Goal: Information Seeking & Learning: Check status

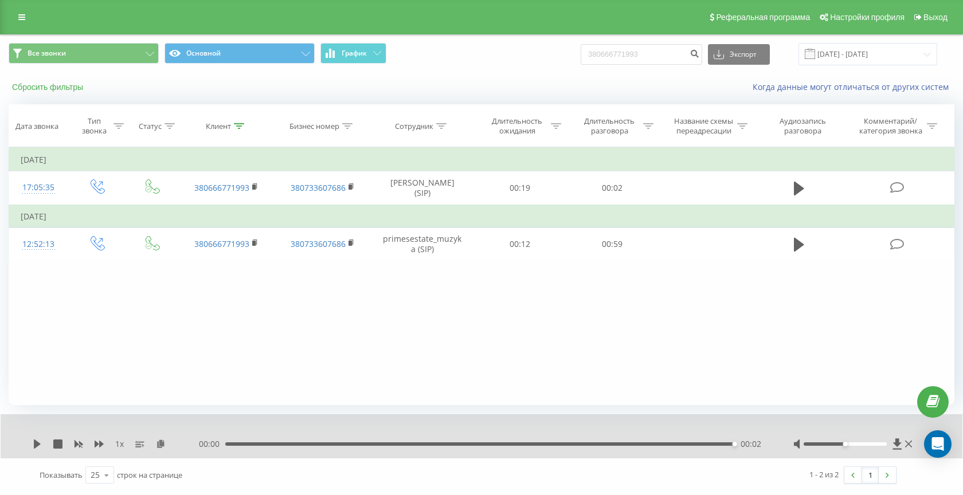
click at [31, 87] on button "Сбросить фильтры" at bounding box center [49, 87] width 80 height 10
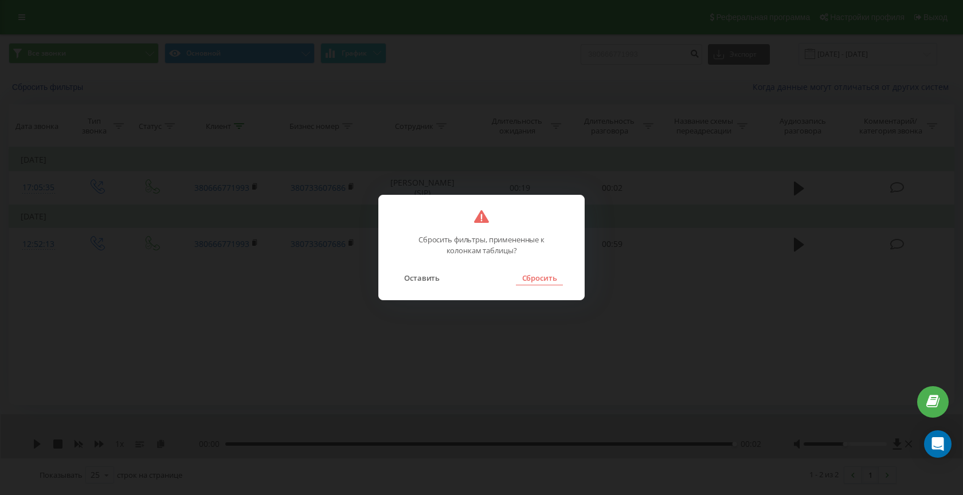
click at [544, 277] on button "Сбросить" at bounding box center [539, 277] width 46 height 15
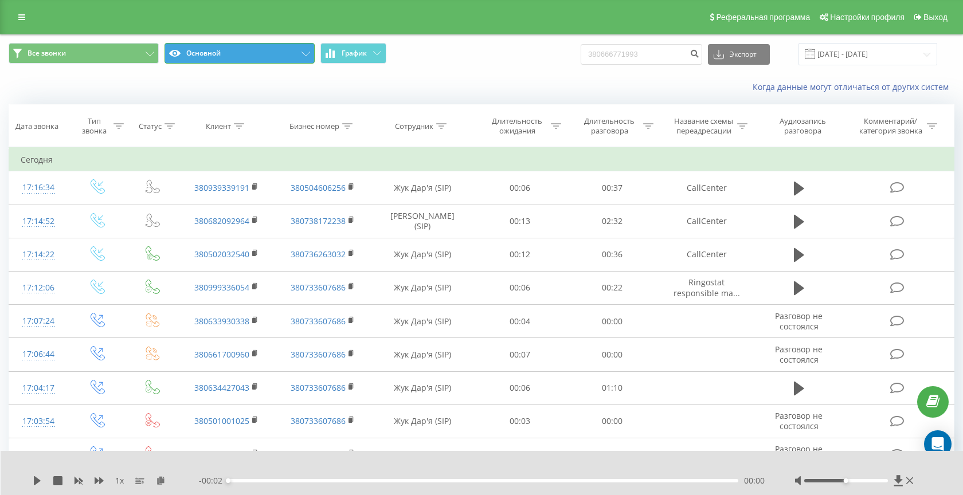
click at [242, 62] on button "Основной" at bounding box center [239, 53] width 150 height 21
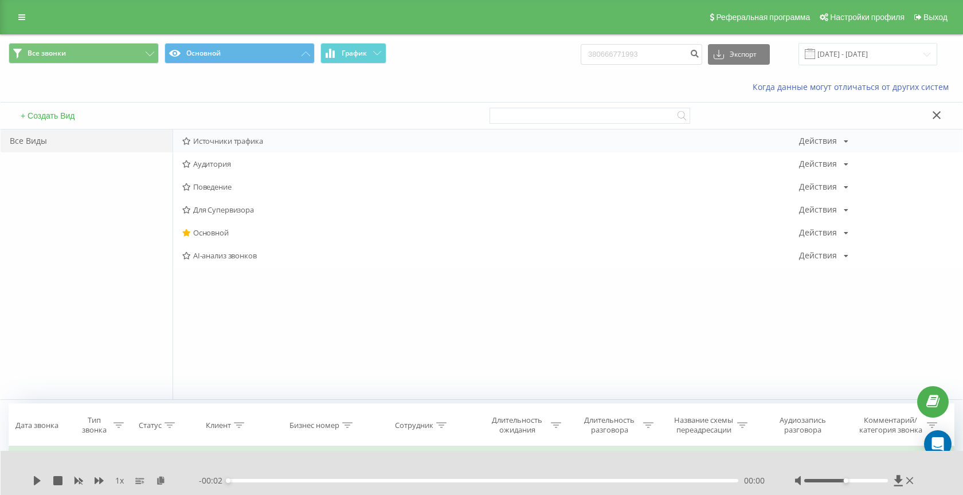
click at [217, 142] on span "Источники трафика" at bounding box center [490, 141] width 617 height 8
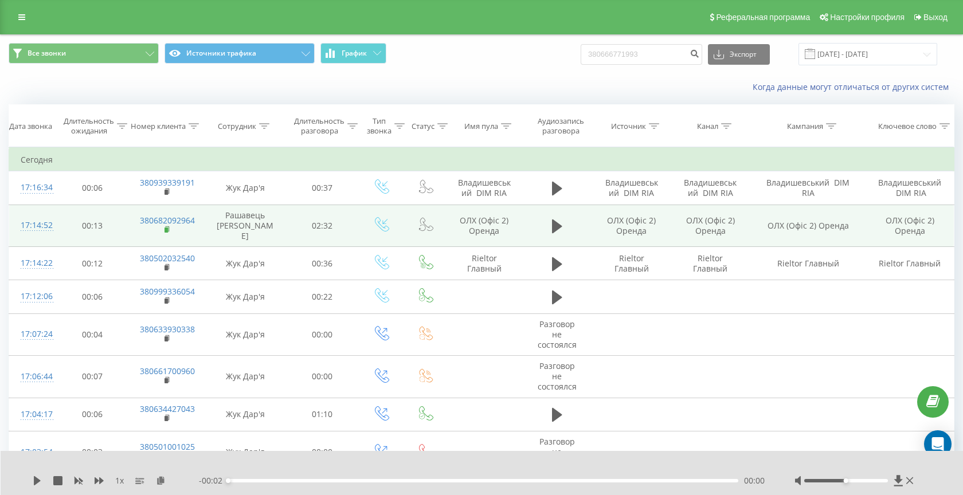
click at [165, 227] on rect at bounding box center [165, 229] width 3 height 5
click at [555, 219] on icon at bounding box center [557, 226] width 10 height 14
click at [247, 479] on div "00:10" at bounding box center [483, 480] width 510 height 3
click at [240, 480] on div "00:06" at bounding box center [483, 480] width 510 height 3
click at [36, 482] on icon at bounding box center [37, 480] width 9 height 9
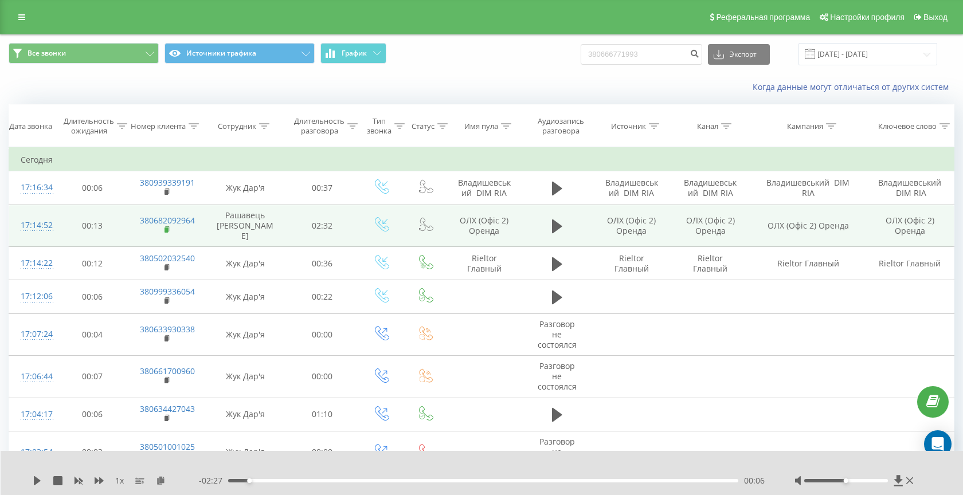
click at [167, 227] on rect at bounding box center [165, 229] width 3 height 5
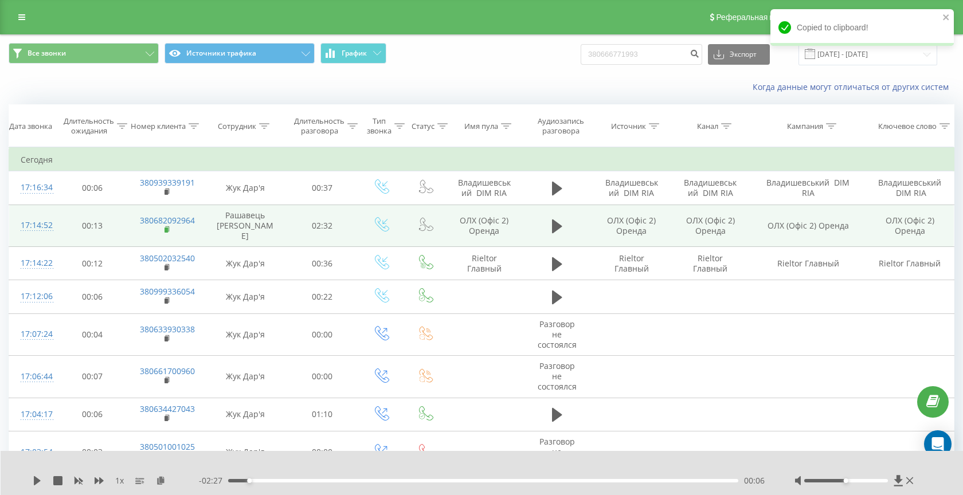
click at [166, 227] on rect at bounding box center [165, 229] width 3 height 5
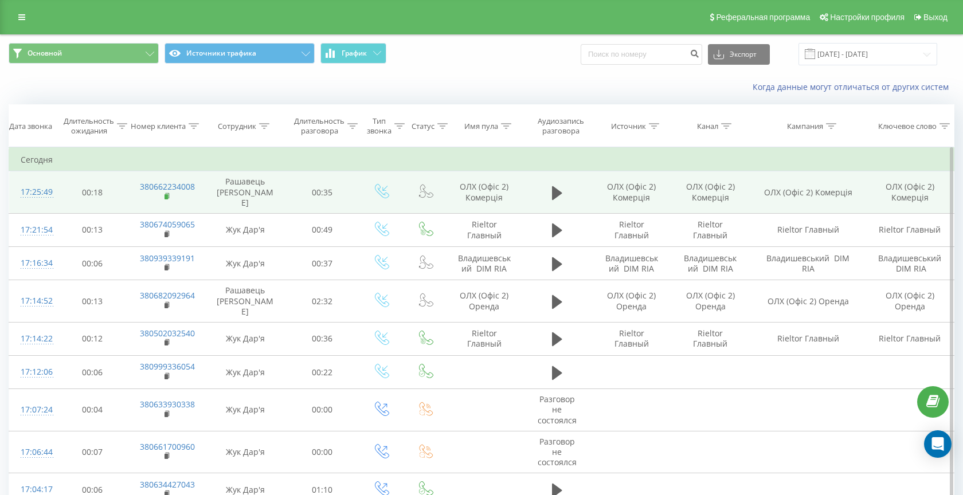
click at [167, 194] on rect at bounding box center [165, 196] width 3 height 5
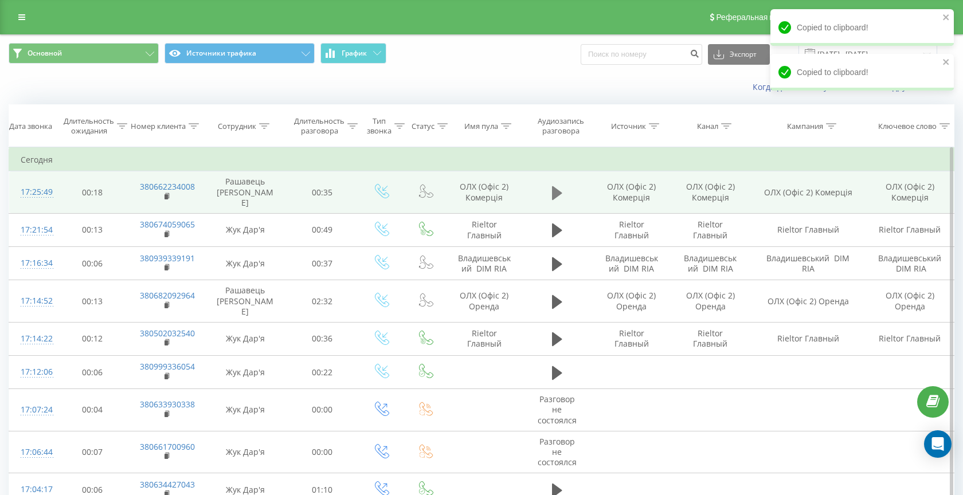
click at [552, 187] on icon at bounding box center [557, 193] width 10 height 14
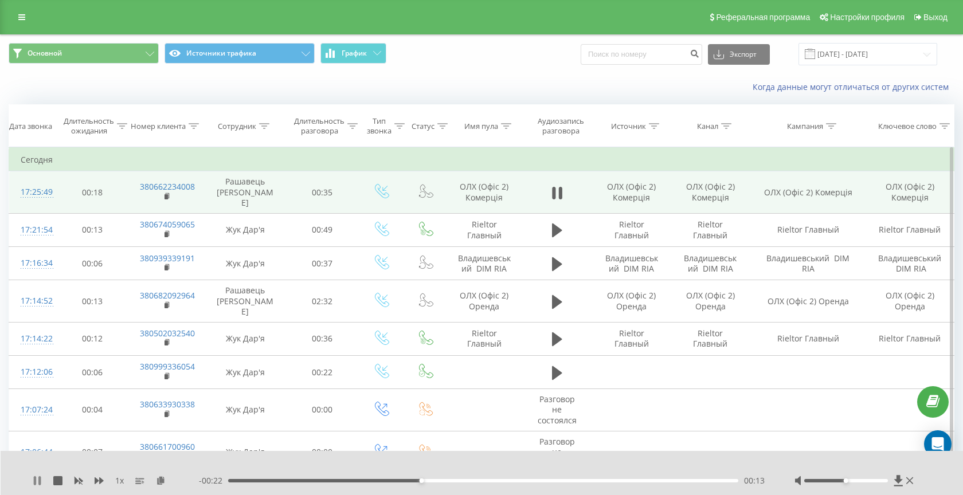
click at [40, 478] on icon at bounding box center [39, 480] width 2 height 9
click at [165, 194] on rect at bounding box center [165, 196] width 3 height 5
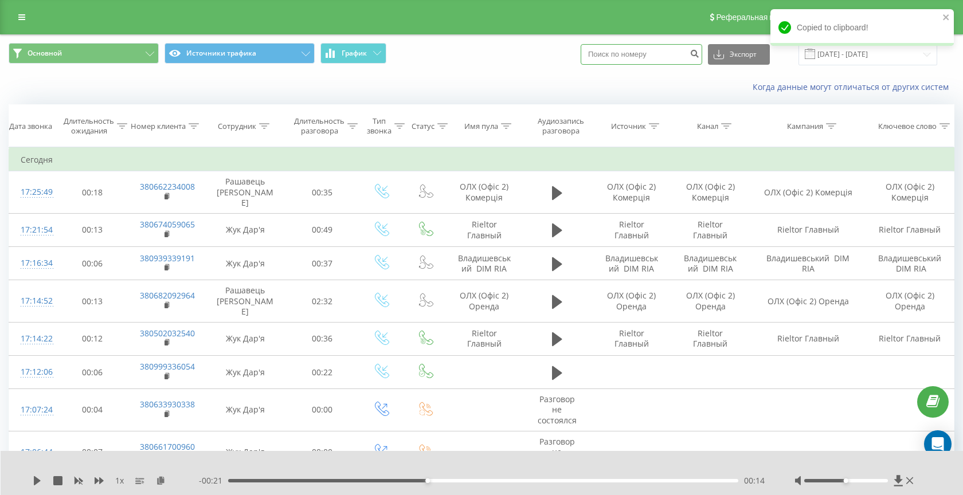
click at [629, 51] on input at bounding box center [640, 54] width 121 height 21
paste input "380662234008"
type input "380662234008"
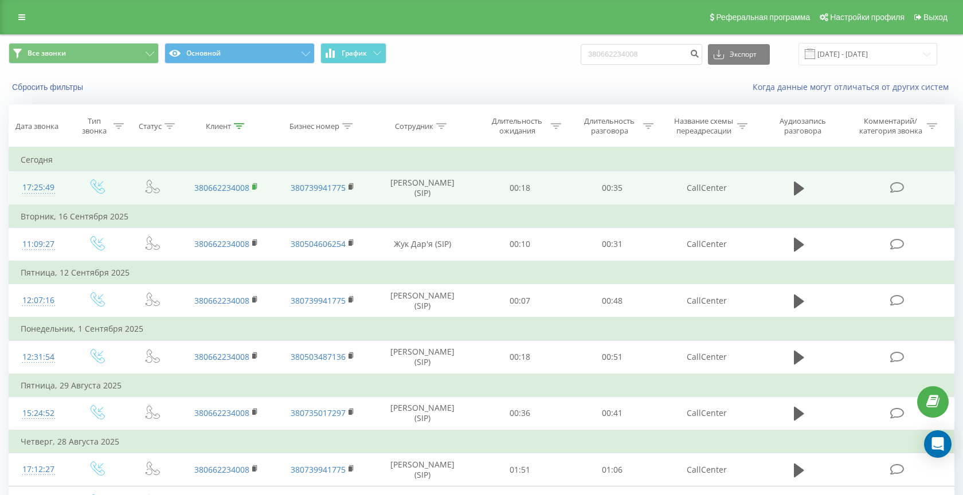
click at [256, 188] on icon at bounding box center [255, 187] width 6 height 8
